Goal: Navigation & Orientation: Understand site structure

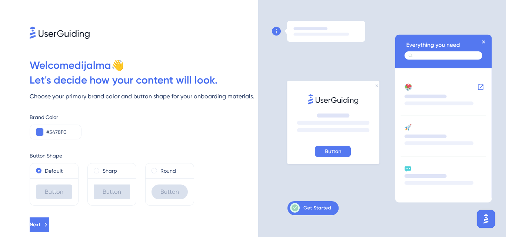
click at [482, 40] on icon at bounding box center [443, 118] width 97 height 166
click at [484, 36] on icon at bounding box center [443, 118] width 97 height 166
click at [484, 40] on icon at bounding box center [444, 50] width 83 height 20
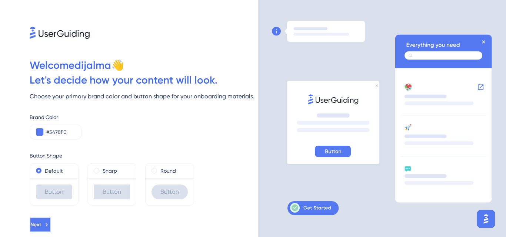
drag, startPoint x: 484, startPoint y: 40, endPoint x: 54, endPoint y: 221, distance: 466.0
click at [49, 221] on button "Next" at bounding box center [40, 225] width 20 height 15
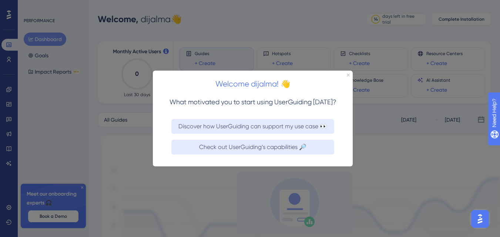
click at [349, 73] on div "Welcome dijalma! 👋" at bounding box center [253, 81] width 200 height 23
click at [348, 73] on div "Welcome dijalma! 👋" at bounding box center [253, 81] width 200 height 23
